Goal: Information Seeking & Learning: Understand process/instructions

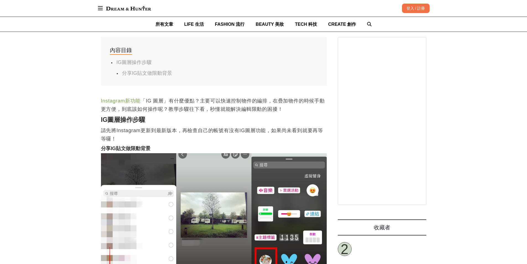
scroll to position [304, 0]
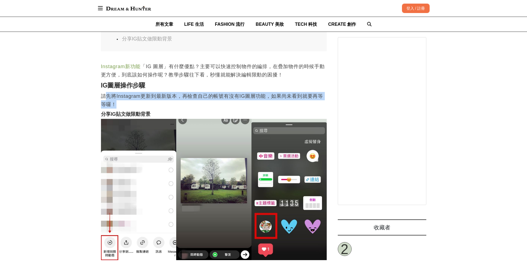
drag, startPoint x: 144, startPoint y: 96, endPoint x: 226, endPoint y: 103, distance: 81.7
click at [226, 103] on p "請先將Instagram更新到最新版本，再檢查自己的帳號有沒有IG圖層功能，如果尚未看到就要再等等囉！" at bounding box center [214, 100] width 226 height 17
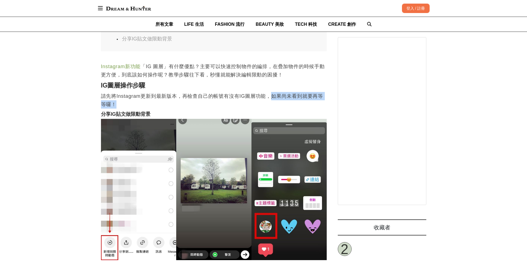
drag, startPoint x: 212, startPoint y: 102, endPoint x: 274, endPoint y: 98, distance: 62.3
click at [274, 98] on p "請先將Instagram更新到最新版本，再檢查自己的帳號有沒有IG圖層功能，如果尚未看到就要再等等囉！" at bounding box center [214, 100] width 226 height 17
click at [273, 100] on p "請先將Instagram更新到最新版本，再檢查自己的帳號有沒有IG圖層功能，如果尚未看到就要再等等囉！" at bounding box center [214, 100] width 226 height 17
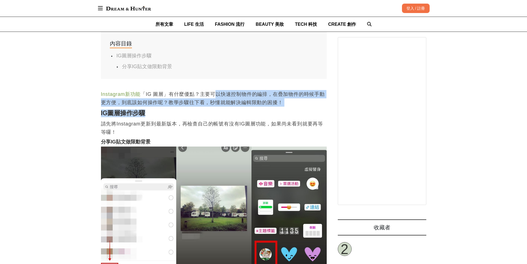
drag, startPoint x: 217, startPoint y: 96, endPoint x: 285, endPoint y: 109, distance: 68.5
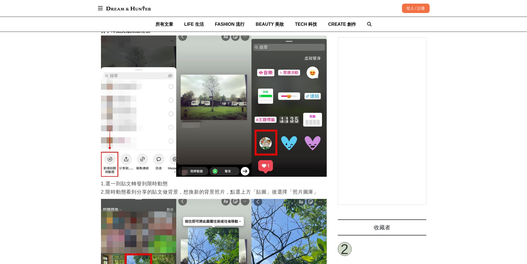
scroll to position [387, 0]
drag, startPoint x: 138, startPoint y: 196, endPoint x: 222, endPoint y: 190, distance: 83.7
click at [222, 190] on p "1.選一則貼文轉發到限時動態 2.限時動態看到分享的貼文做背景，想換新的背景照片，點選上方「貼圖」後選擇「照片圖庫」" at bounding box center [214, 187] width 226 height 17
click at [228, 187] on p "1.選一則貼文轉發到限時動態 2.限時動態看到分享的貼文做背景，想換新的背景照片，點選上方「貼圖」後選擇「照片圖庫」" at bounding box center [214, 187] width 226 height 17
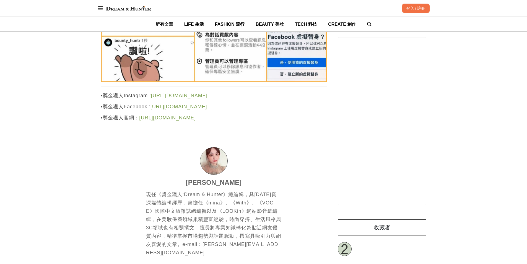
scroll to position [1300, 0]
